Goal: Find specific page/section: Locate a particular part of the current website

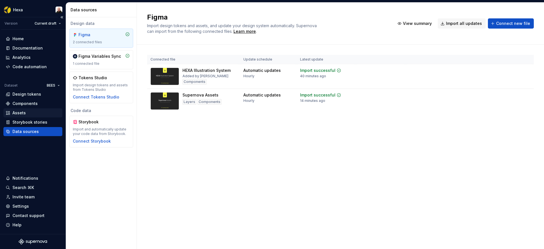
click at [31, 114] on div "Assets" at bounding box center [33, 113] width 54 height 6
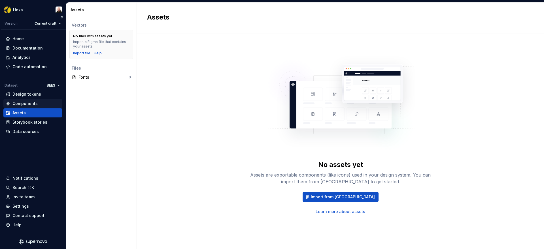
click at [31, 104] on div "Components" at bounding box center [24, 104] width 25 height 6
